Goal: Information Seeking & Learning: Learn about a topic

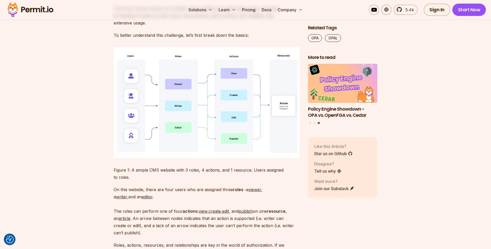
scroll to position [541, 0]
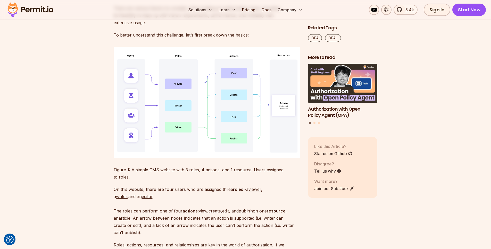
click at [233, 187] on strong "roles -" at bounding box center [239, 189] width 13 height 5
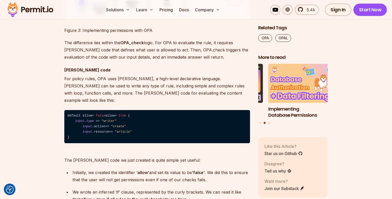
scroll to position [1821, 0]
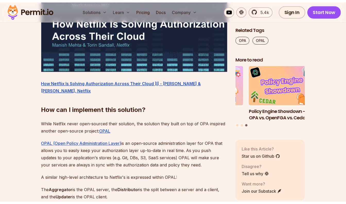
scroll to position [980, 0]
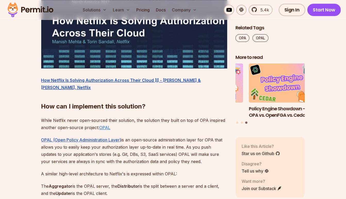
click at [103, 128] on u "OPAL" at bounding box center [104, 127] width 11 height 5
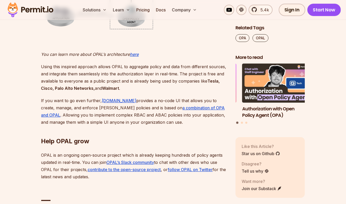
scroll to position [1258, 0]
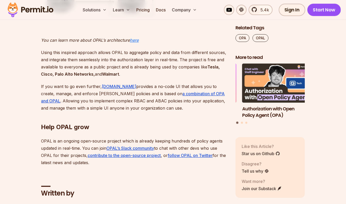
click at [136, 41] on em "here" at bounding box center [134, 40] width 9 height 5
